Goal: Information Seeking & Learning: Compare options

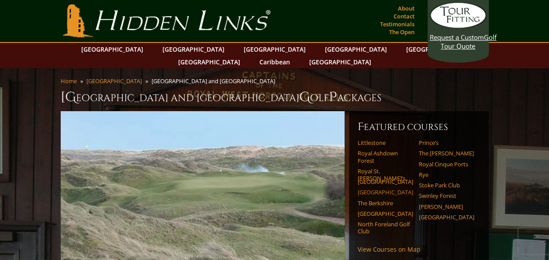
click at [365, 188] on link "Sunningdale" at bounding box center [386, 191] width 56 height 7
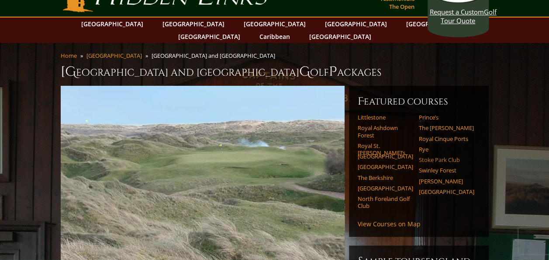
scroll to position [44, 0]
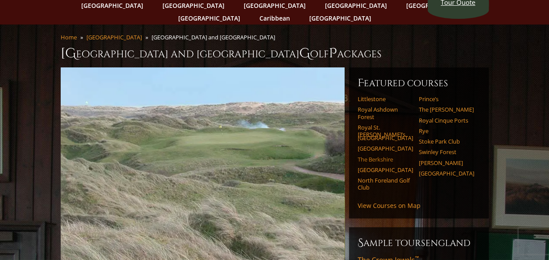
click at [377, 156] on link "The Berkshire" at bounding box center [386, 159] width 56 height 7
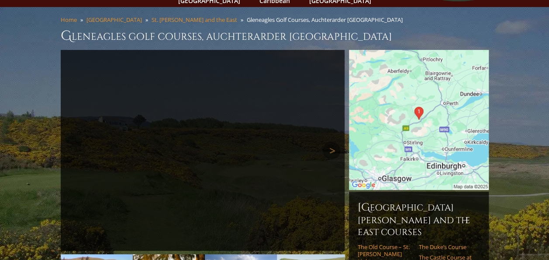
scroll to position [44, 0]
